Goal: Transaction & Acquisition: Download file/media

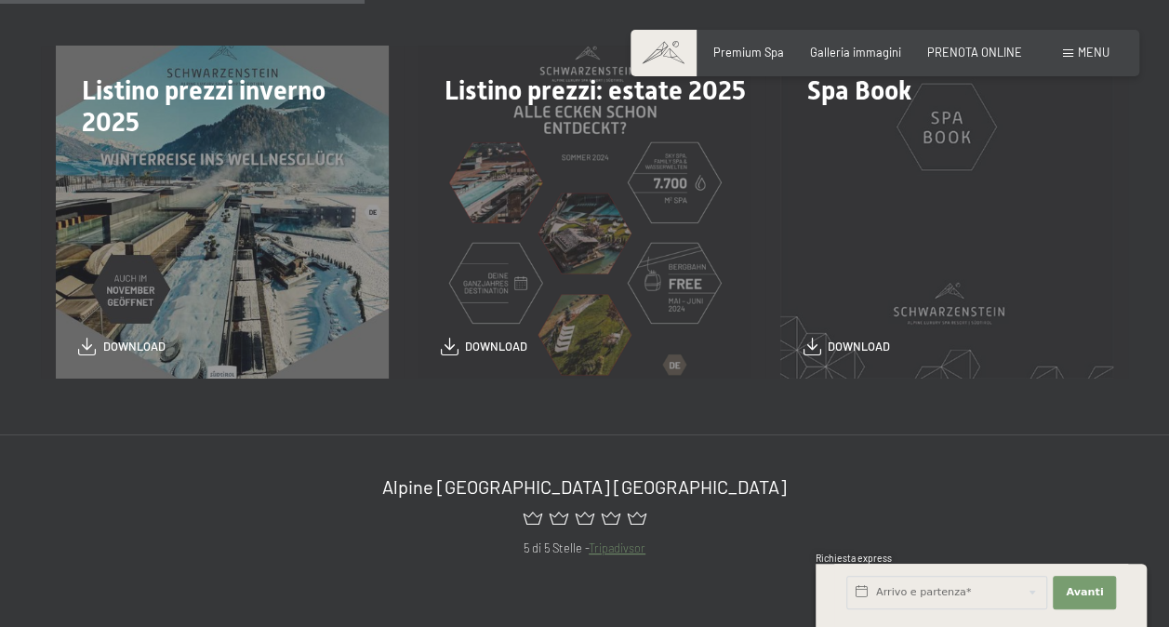
scroll to position [465, 0]
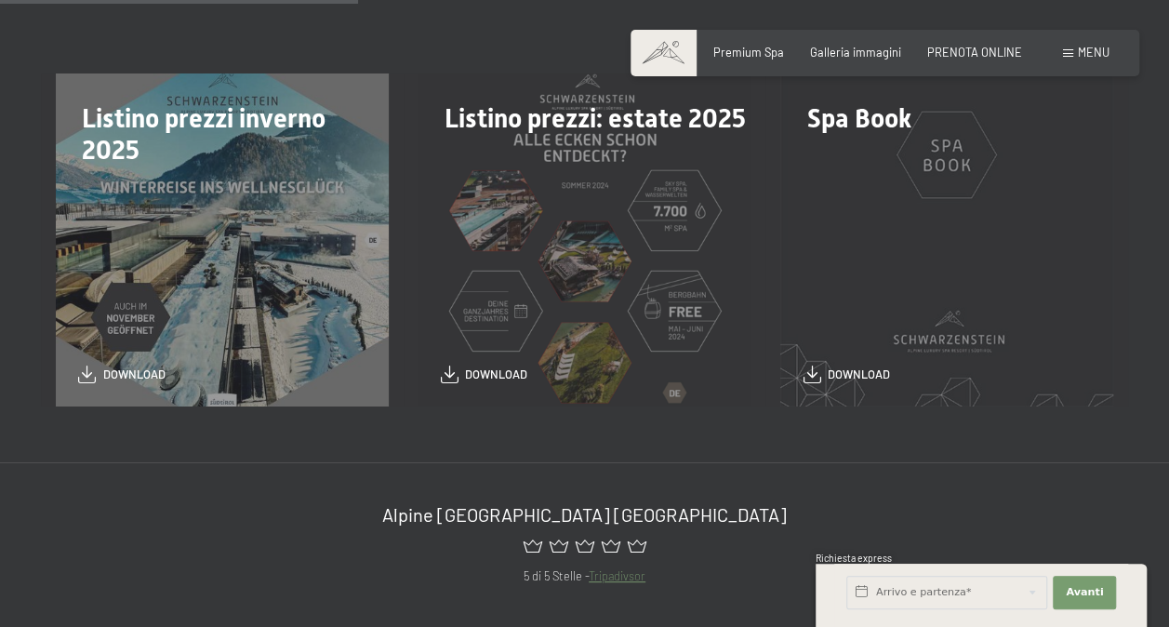
click at [500, 373] on span "Consenso marketing*" at bounding box center [475, 366] width 140 height 19
click at [395, 373] on input "Consenso marketing*" at bounding box center [386, 366] width 19 height 19
click at [1049, 197] on div "Spa Book download" at bounding box center [947, 239] width 363 height 333
click at [500, 372] on span "Consenso marketing*" at bounding box center [475, 366] width 140 height 19
click at [395, 372] on input "Consenso marketing*" at bounding box center [386, 366] width 19 height 19
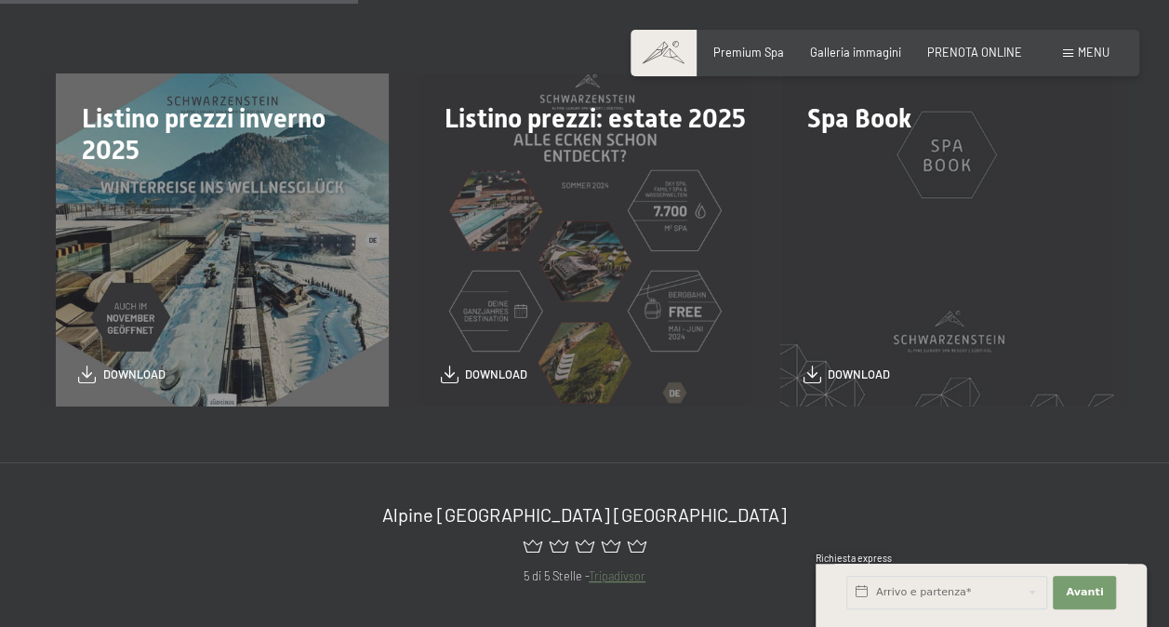
click at [499, 375] on span "Consenso marketing*" at bounding box center [475, 366] width 140 height 19
click at [395, 375] on input "Consenso marketing*" at bounding box center [386, 366] width 19 height 19
click at [452, 370] on span "Consenso marketing*" at bounding box center [475, 366] width 140 height 19
click at [395, 370] on input "Consenso marketing*" at bounding box center [386, 366] width 19 height 19
click at [450, 374] on span "Consenso marketing*" at bounding box center [475, 366] width 140 height 19
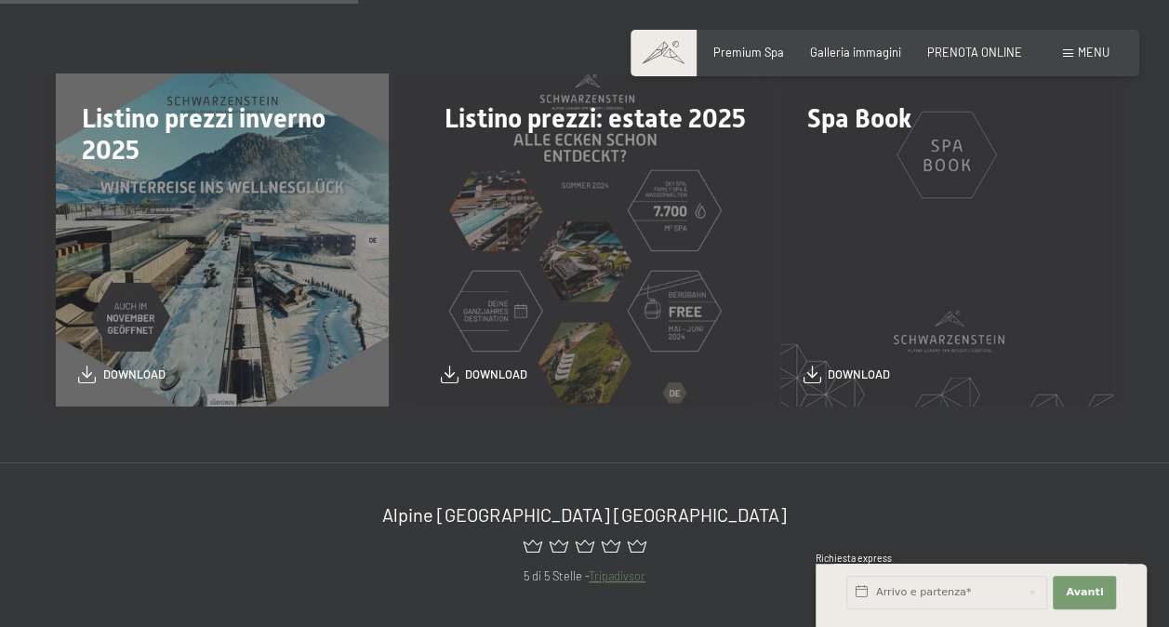
click at [395, 374] on input "Consenso marketing*" at bounding box center [386, 366] width 19 height 19
checkbox input "false"
click at [498, 378] on span "download" at bounding box center [496, 370] width 62 height 17
click at [859, 376] on span "download" at bounding box center [859, 370] width 62 height 17
